Goal: Navigation & Orientation: Find specific page/section

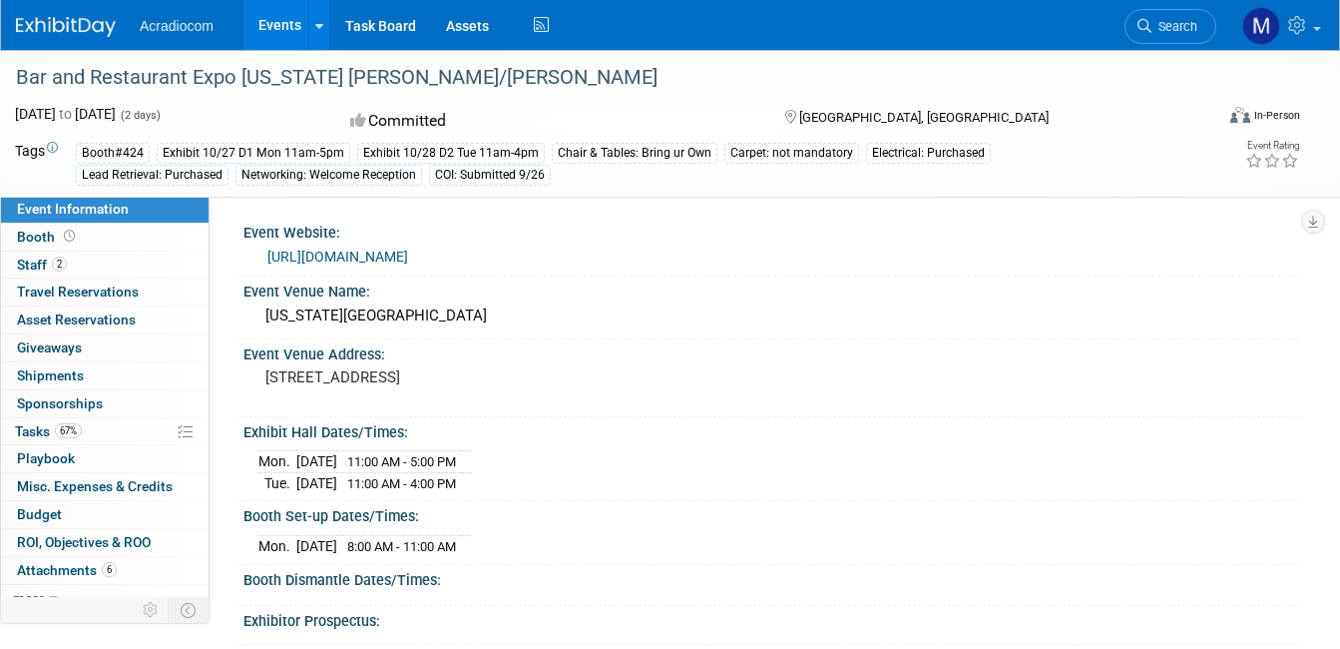
click at [267, 29] on link "Events" at bounding box center [280, 25] width 73 height 50
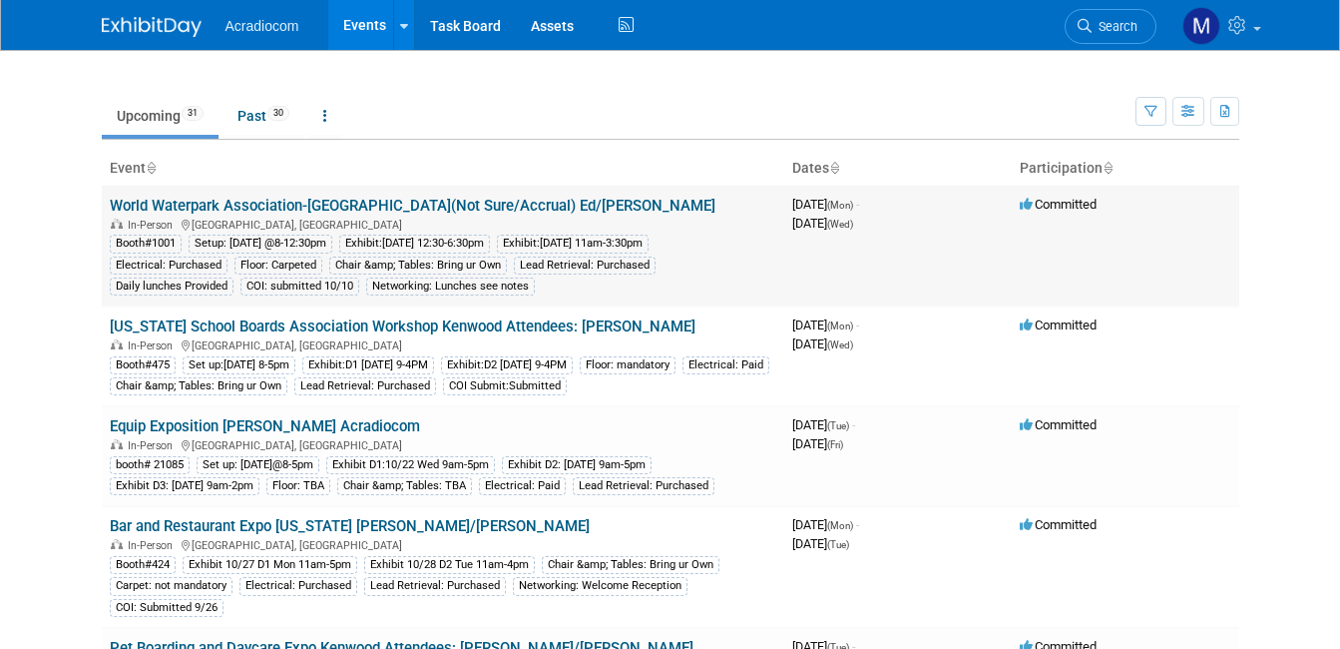
click at [230, 211] on link "World Waterpark Association-[GEOGRAPHIC_DATA](Not Sure/Accrual) Ed/[PERSON_NAME]" at bounding box center [413, 206] width 606 height 18
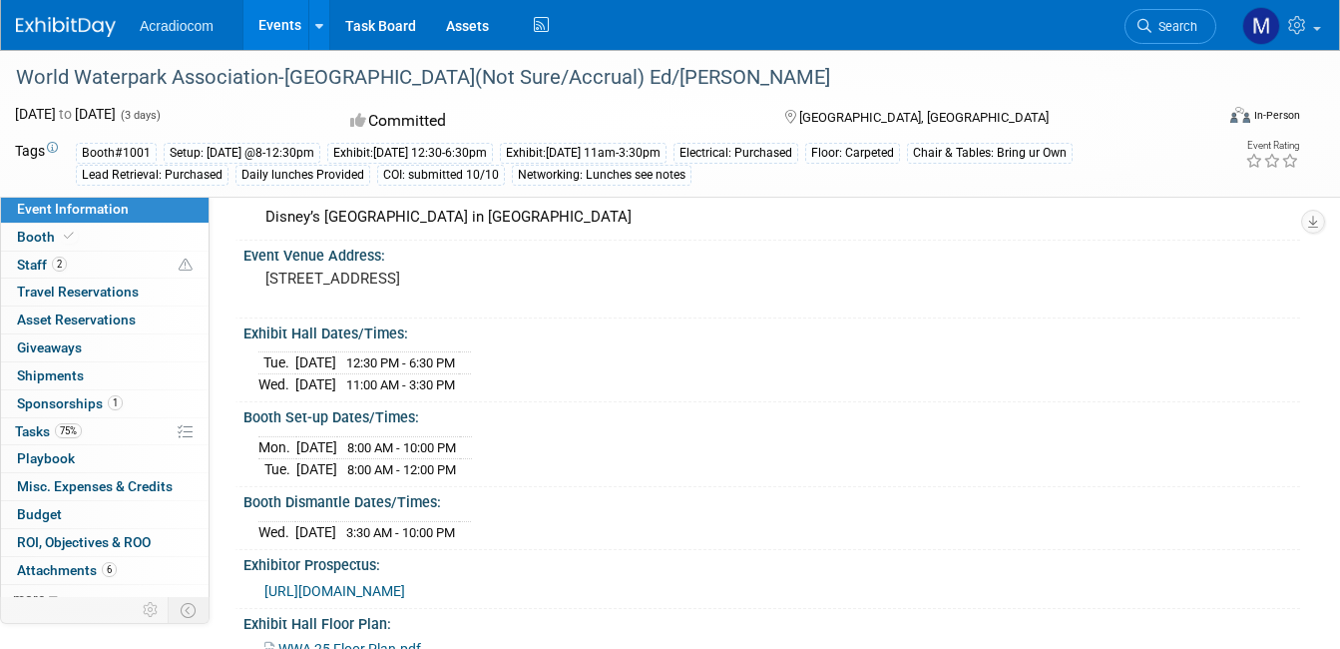
scroll to position [100, 0]
